Goal: Task Accomplishment & Management: Manage account settings

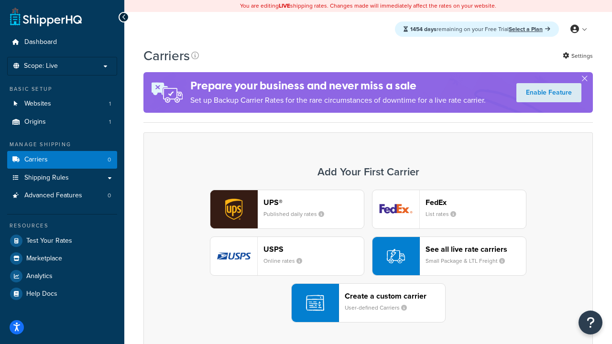
click at [368, 256] on div "UPS® Published daily rates FedEx List rates USPS Online rates See all live rate…" at bounding box center [367, 256] width 429 height 133
click at [476, 202] on header "FedEx" at bounding box center [475, 202] width 100 height 9
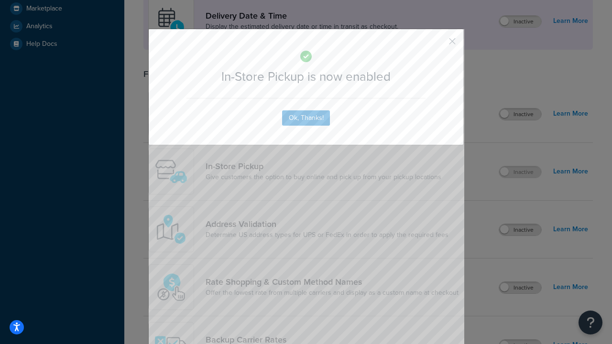
scroll to position [268, 0]
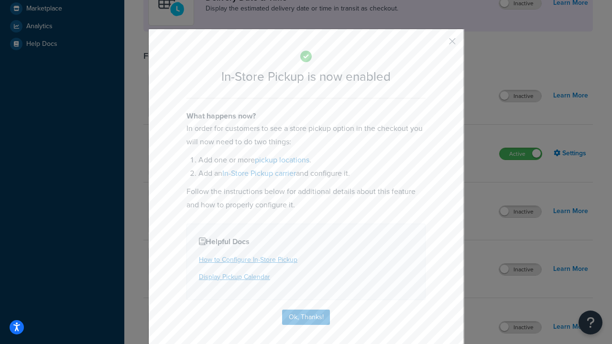
click at [438, 44] on button "button" at bounding box center [438, 45] width 2 height 2
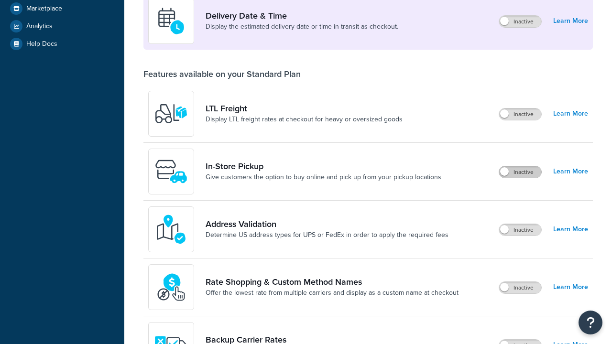
scroll to position [232, 0]
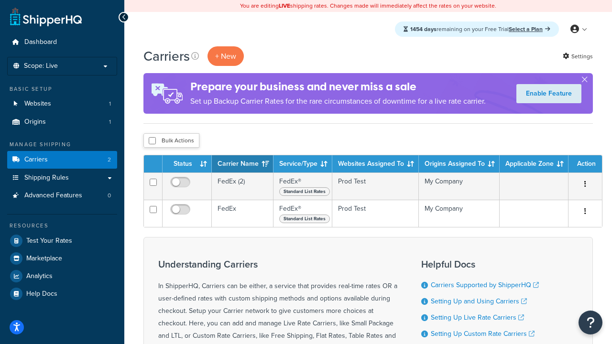
click at [152, 141] on input "checkbox" at bounding box center [152, 140] width 7 height 7
checkbox input "true"
click at [0, 0] on button "Delete" at bounding box center [0, 0] width 0 height 0
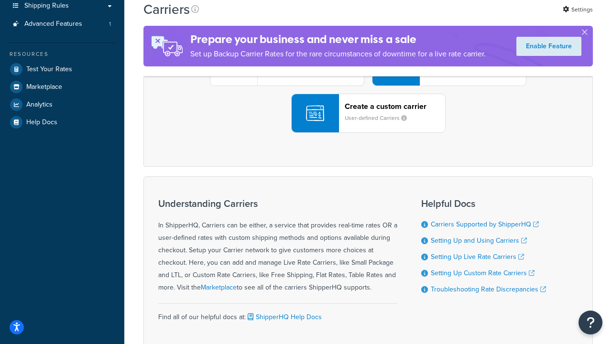
click at [368, 133] on div "UPS® Published daily rates FedEx List rates USPS Online rates See all live rate…" at bounding box center [367, 66] width 429 height 133
click at [368, 125] on div "Create a custom carrier User-defined Carriers" at bounding box center [395, 113] width 100 height 23
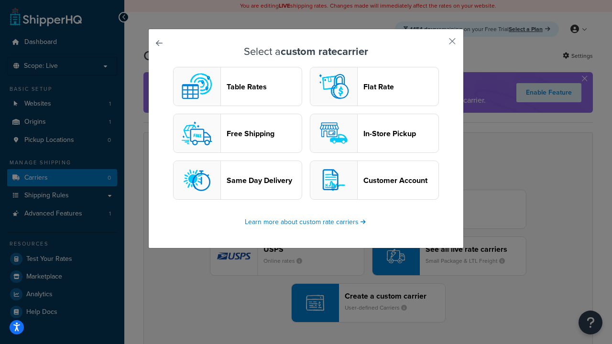
click at [238, 87] on header "Table Rates" at bounding box center [264, 86] width 75 height 9
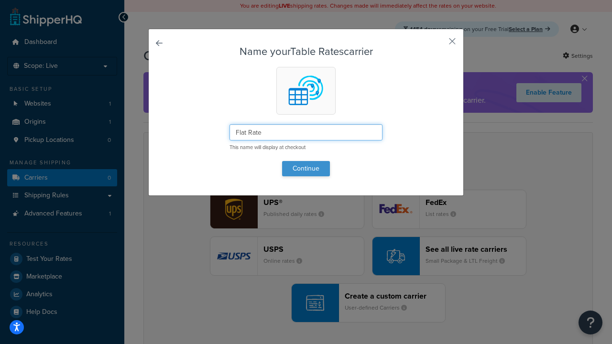
type input "Flat Rate"
click at [306, 168] on button "Continue" at bounding box center [306, 168] width 48 height 15
